Goal: Information Seeking & Learning: Learn about a topic

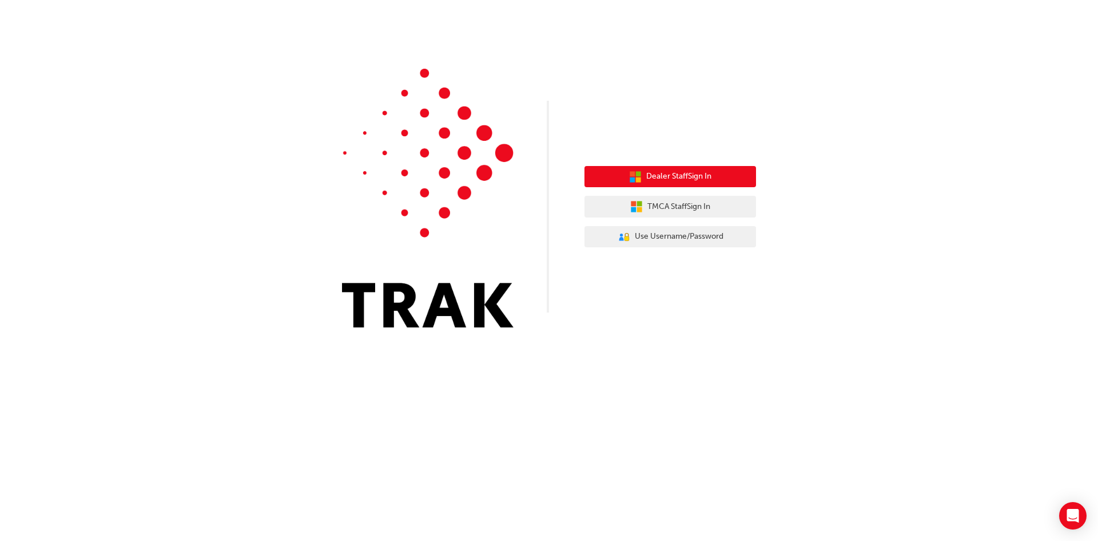
click at [657, 183] on button "Dealer Staff Sign In" at bounding box center [671, 177] width 172 height 22
